Goal: Task Accomplishment & Management: Manage account settings

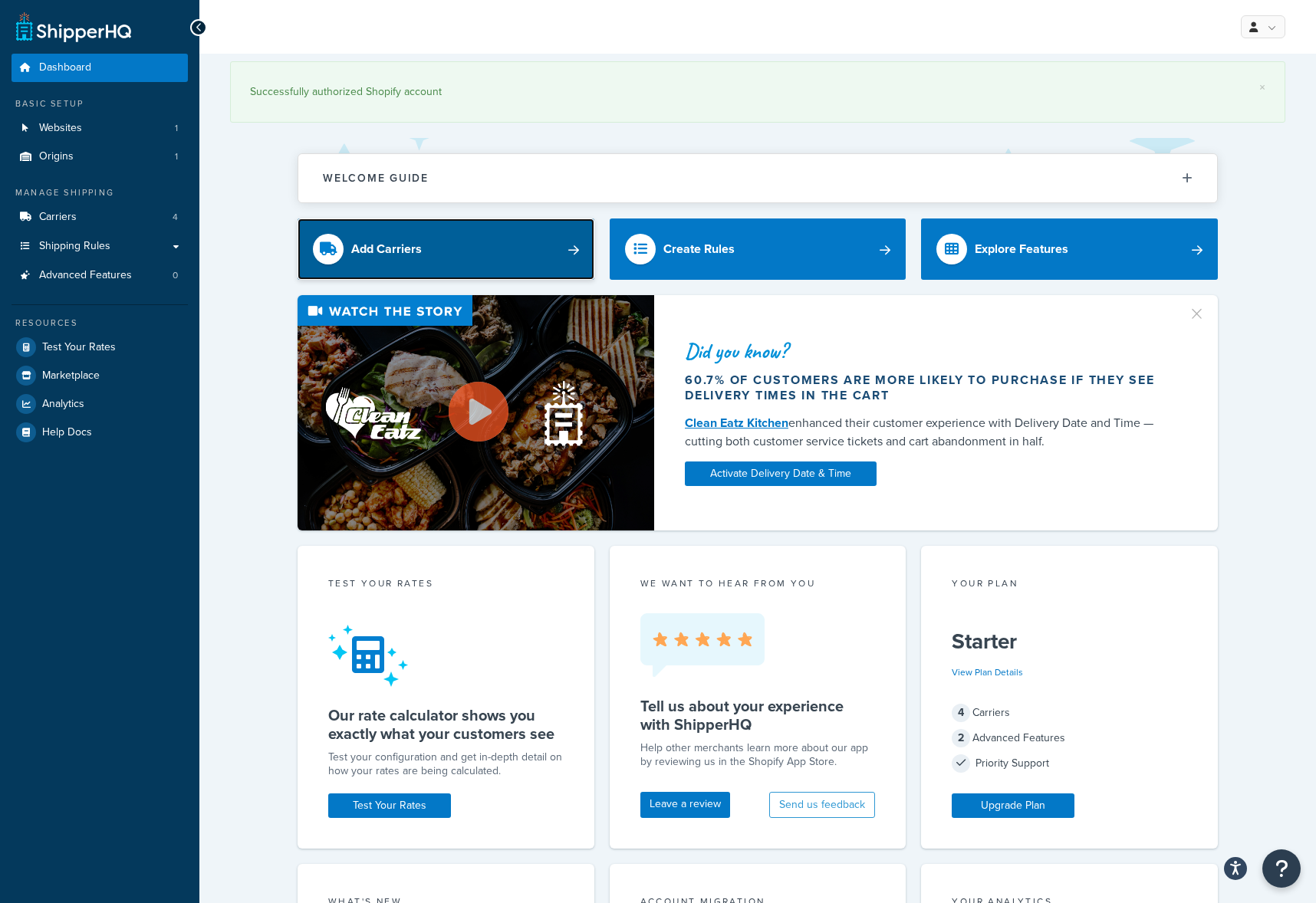
click at [421, 253] on link "Add Carriers" at bounding box center [446, 249] width 297 height 62
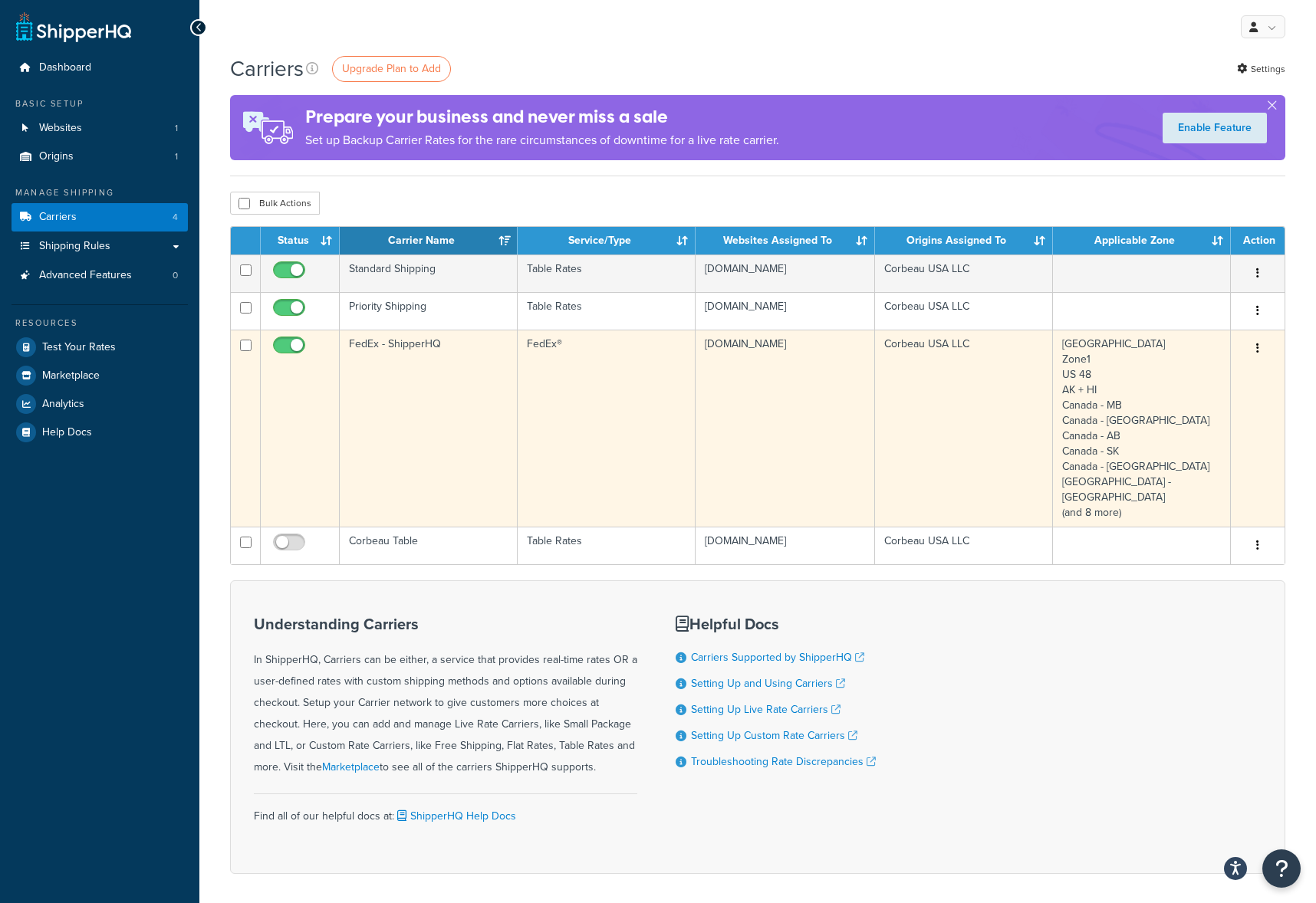
click at [1260, 349] on button "button" at bounding box center [1257, 348] width 21 height 25
click at [1191, 380] on link "Edit" at bounding box center [1195, 380] width 121 height 31
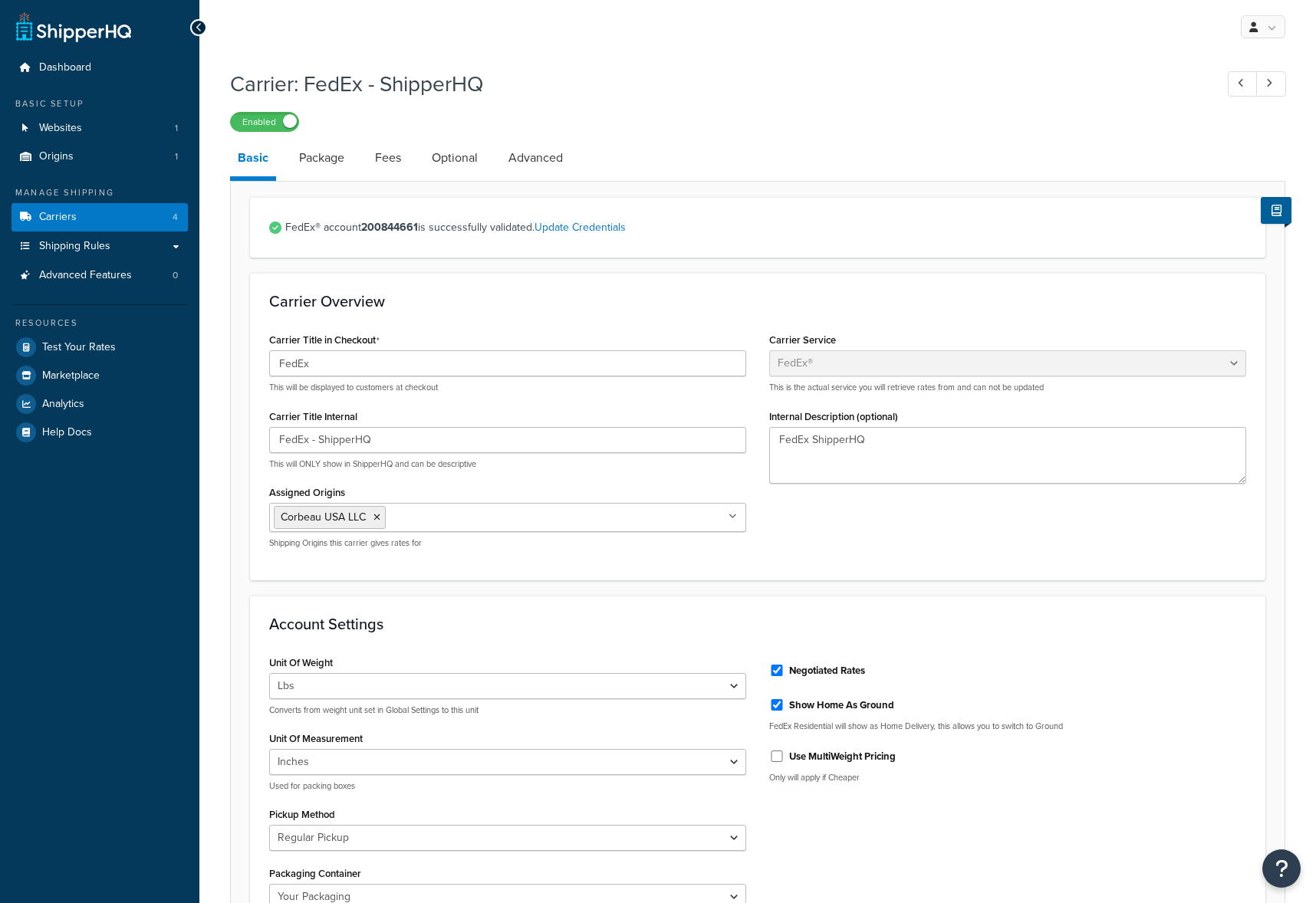
select select "fedEx"
select select "REGULAR_PICKUP"
select select "YOUR_PACKAGING"
click at [593, 234] on link "Update Credentials" at bounding box center [580, 227] width 91 height 16
select select "US"
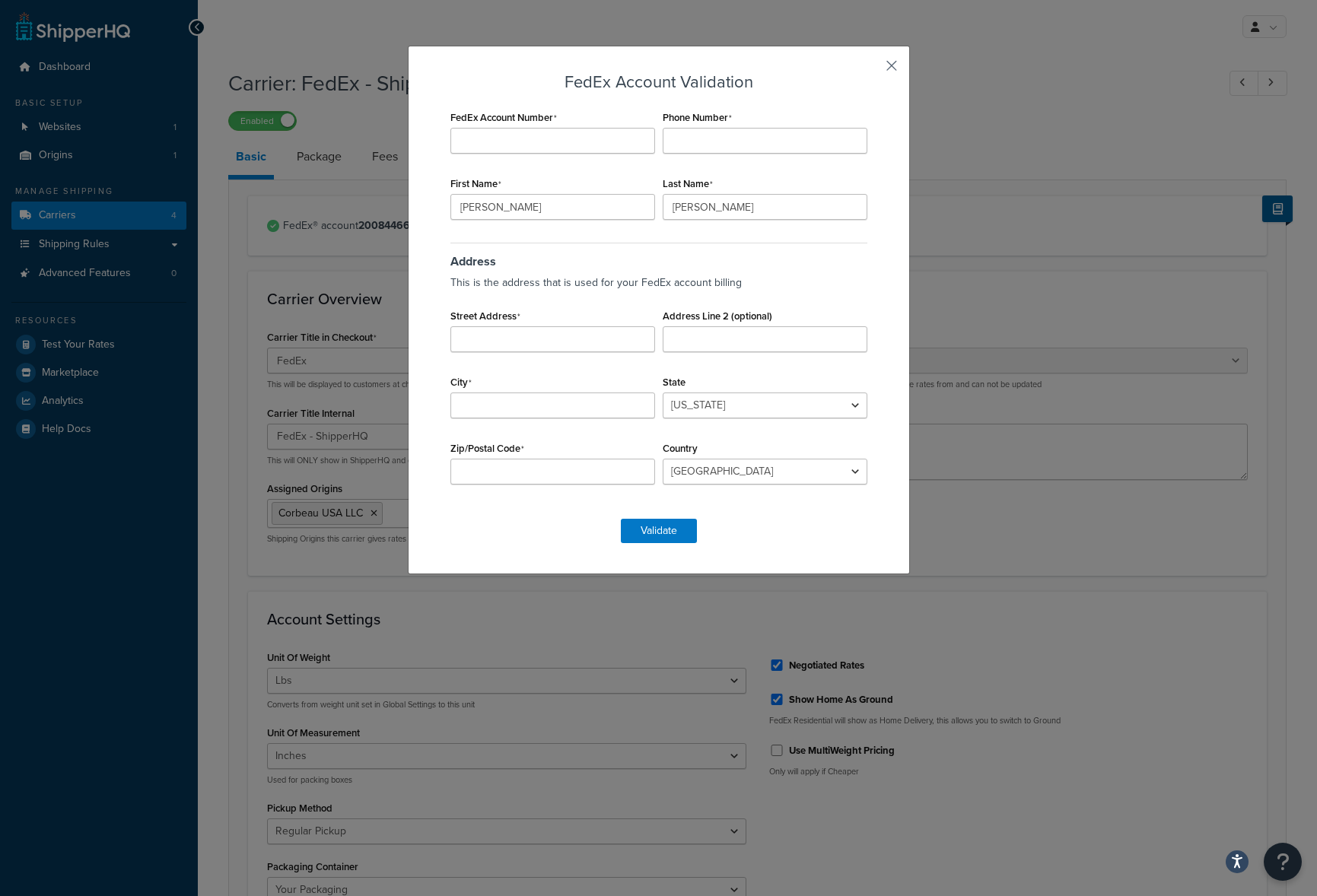
click at [871, 70] on button "button" at bounding box center [869, 71] width 4 height 4
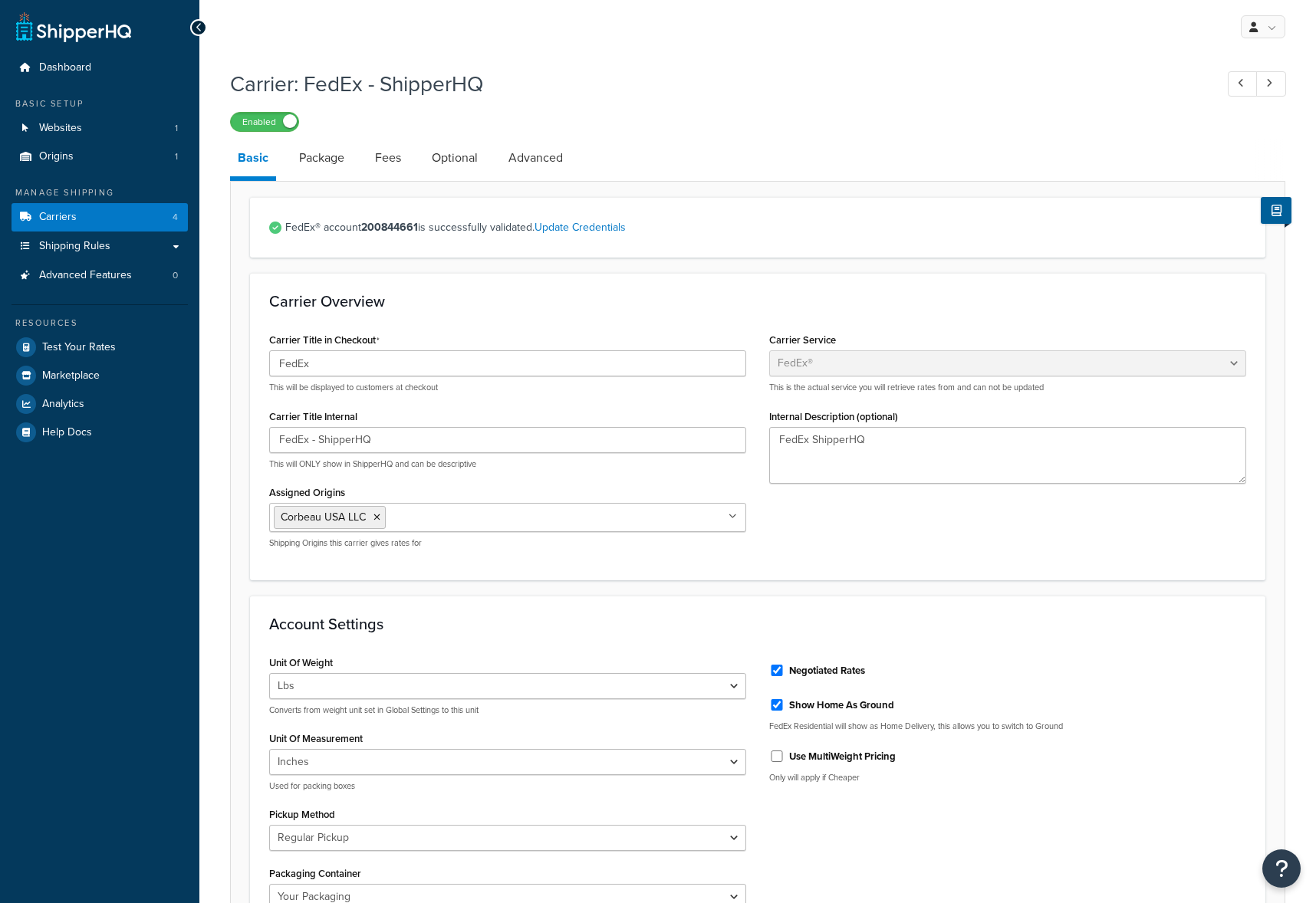
select select "fedEx"
select select "REGULAR_PICKUP"
select select "YOUR_PACKAGING"
